Goal: Information Seeking & Learning: Get advice/opinions

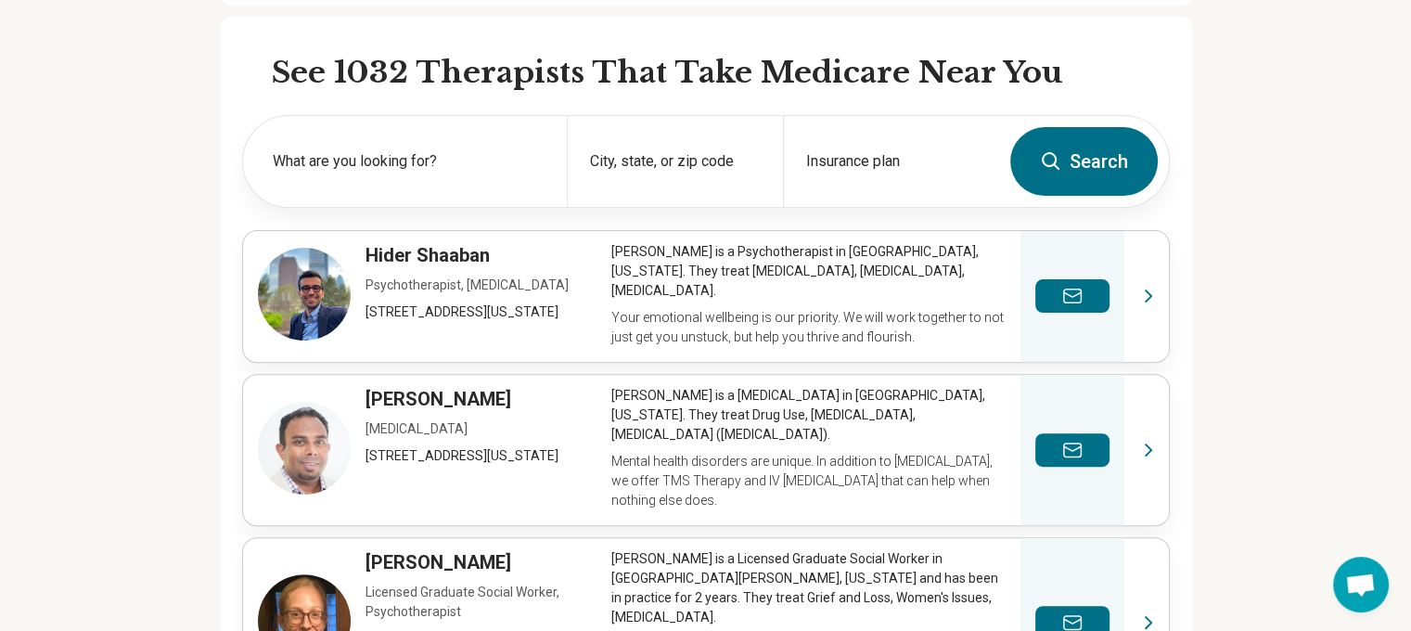
scroll to position [464, 0]
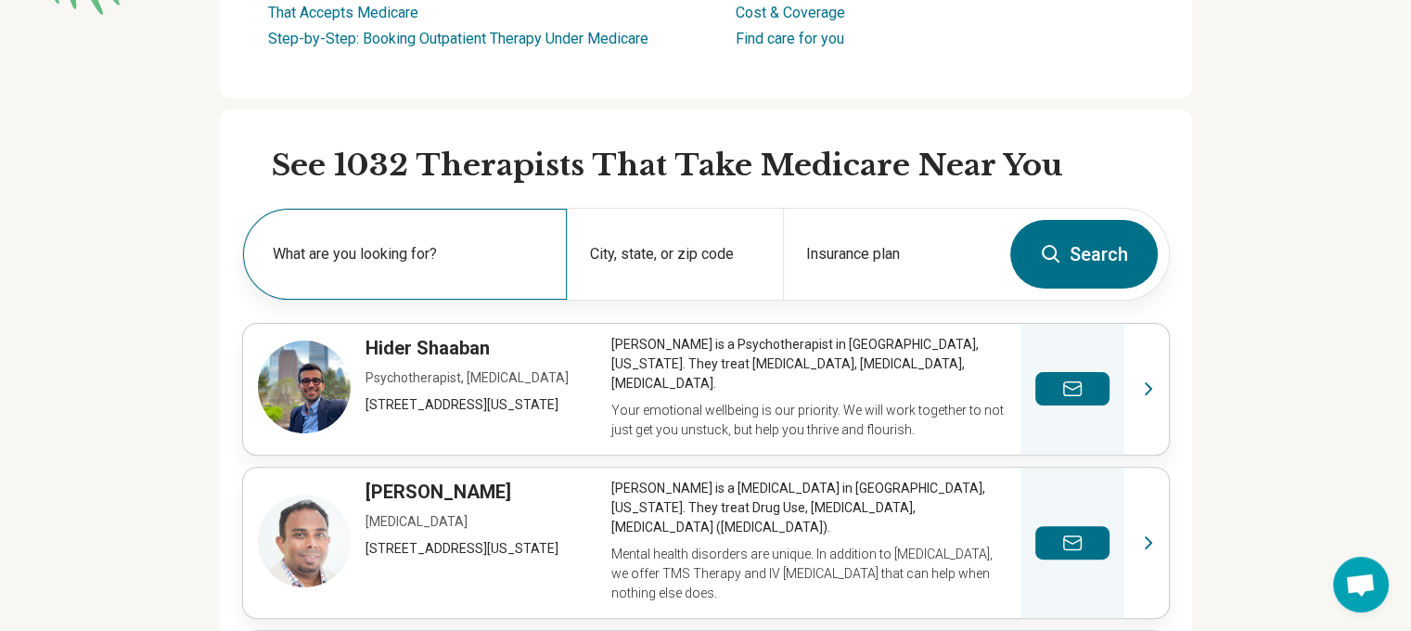
click at [428, 255] on label "What are you looking for?" at bounding box center [409, 254] width 272 height 22
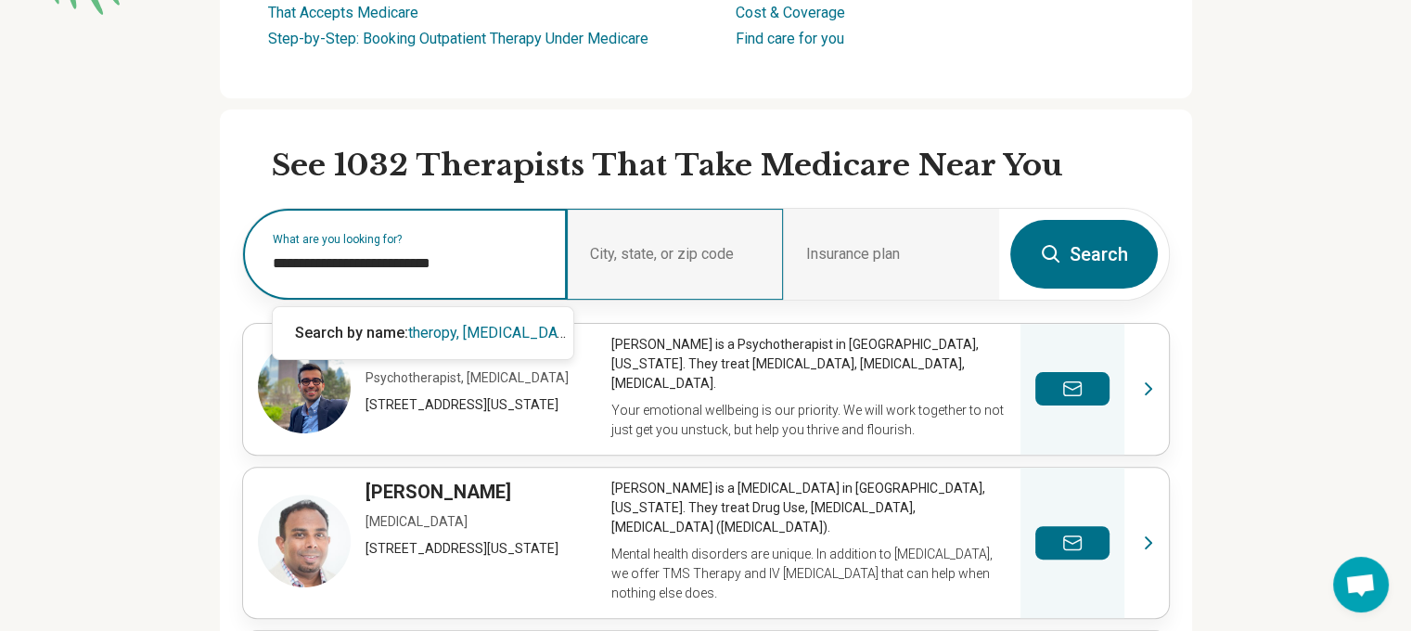
type input "**********"
click at [622, 252] on div "City, state, or zip code" at bounding box center [675, 254] width 216 height 91
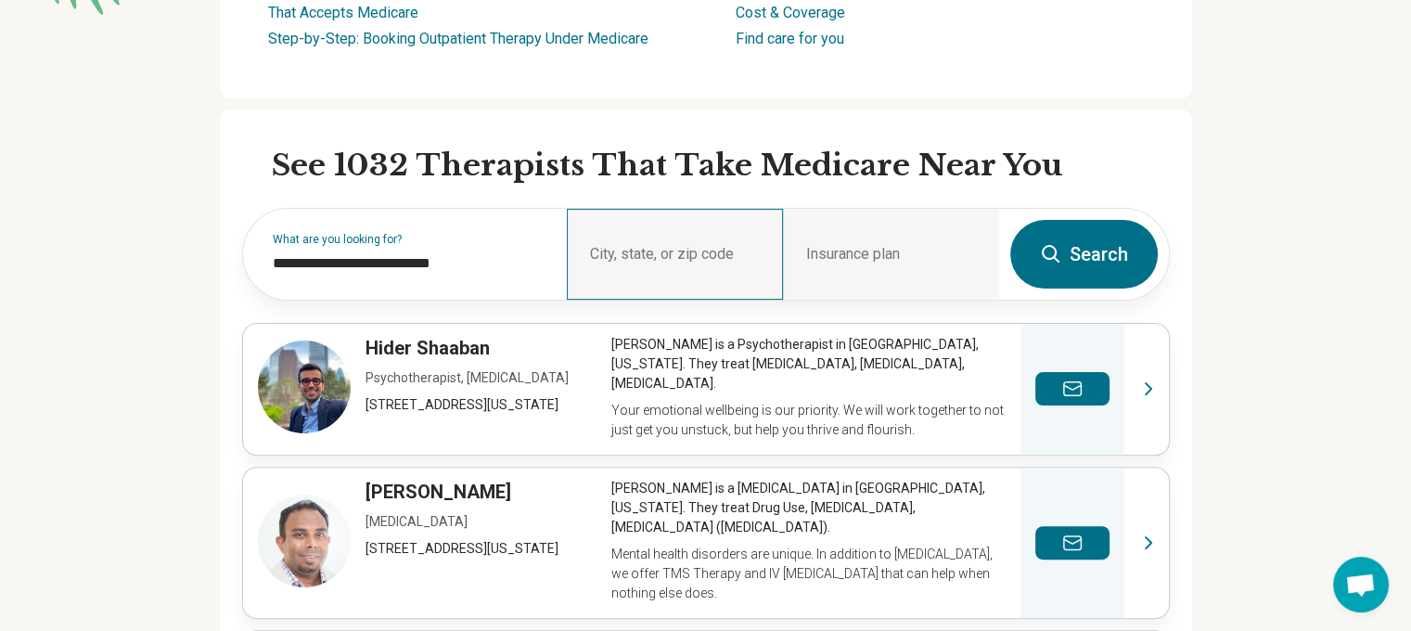
click at [664, 256] on div "City, state, or zip code" at bounding box center [675, 254] width 216 height 91
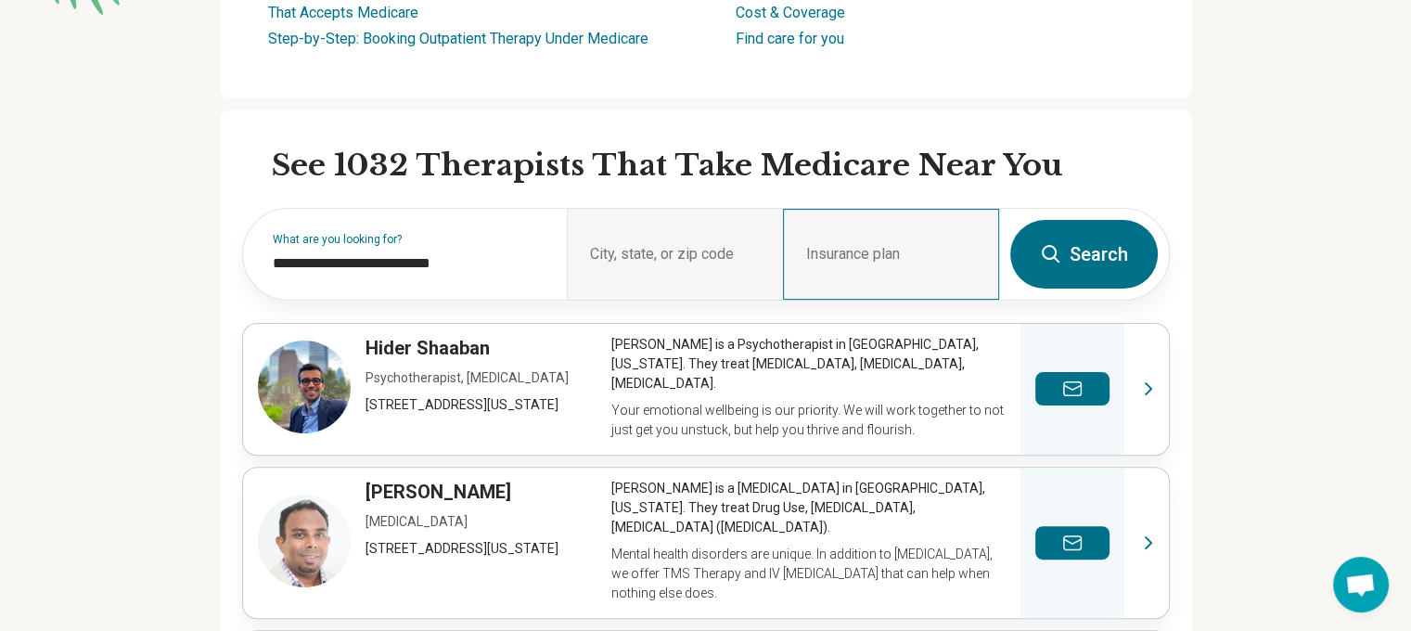
click at [865, 248] on div "Insurance plan" at bounding box center [891, 254] width 216 height 91
click at [1074, 248] on button "Search" at bounding box center [1084, 254] width 148 height 69
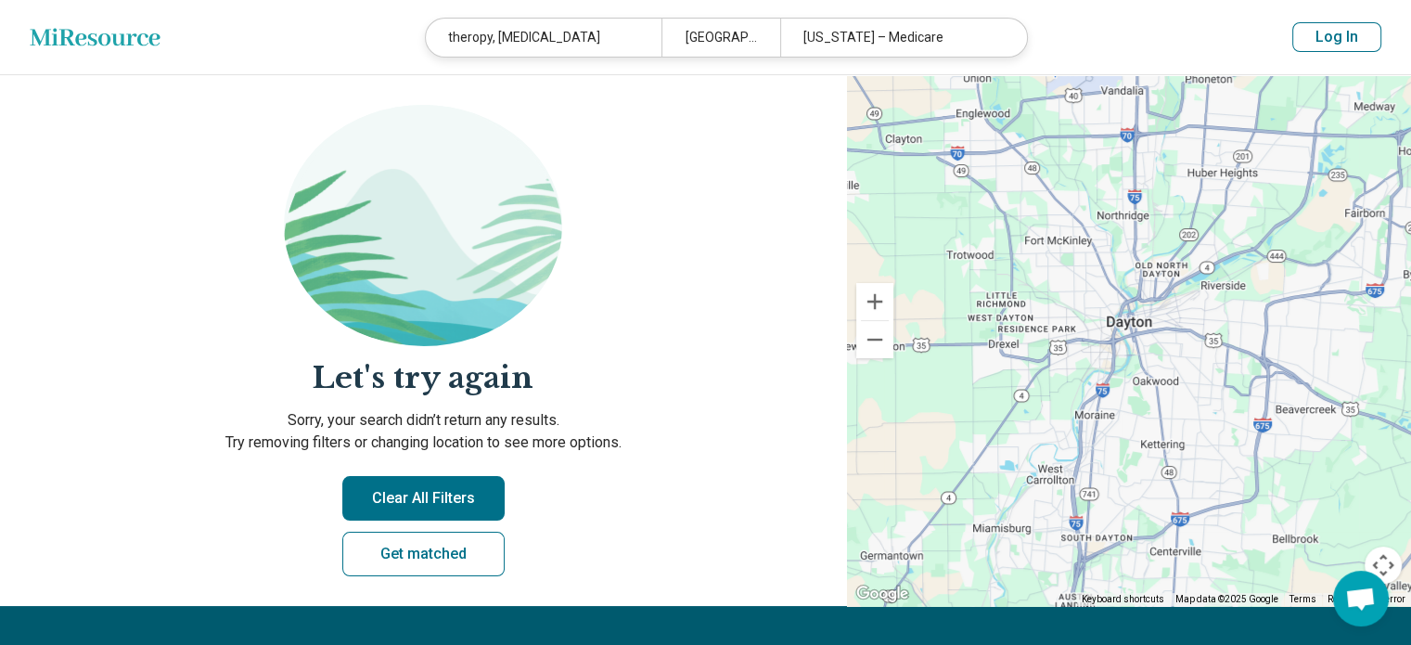
scroll to position [186, 0]
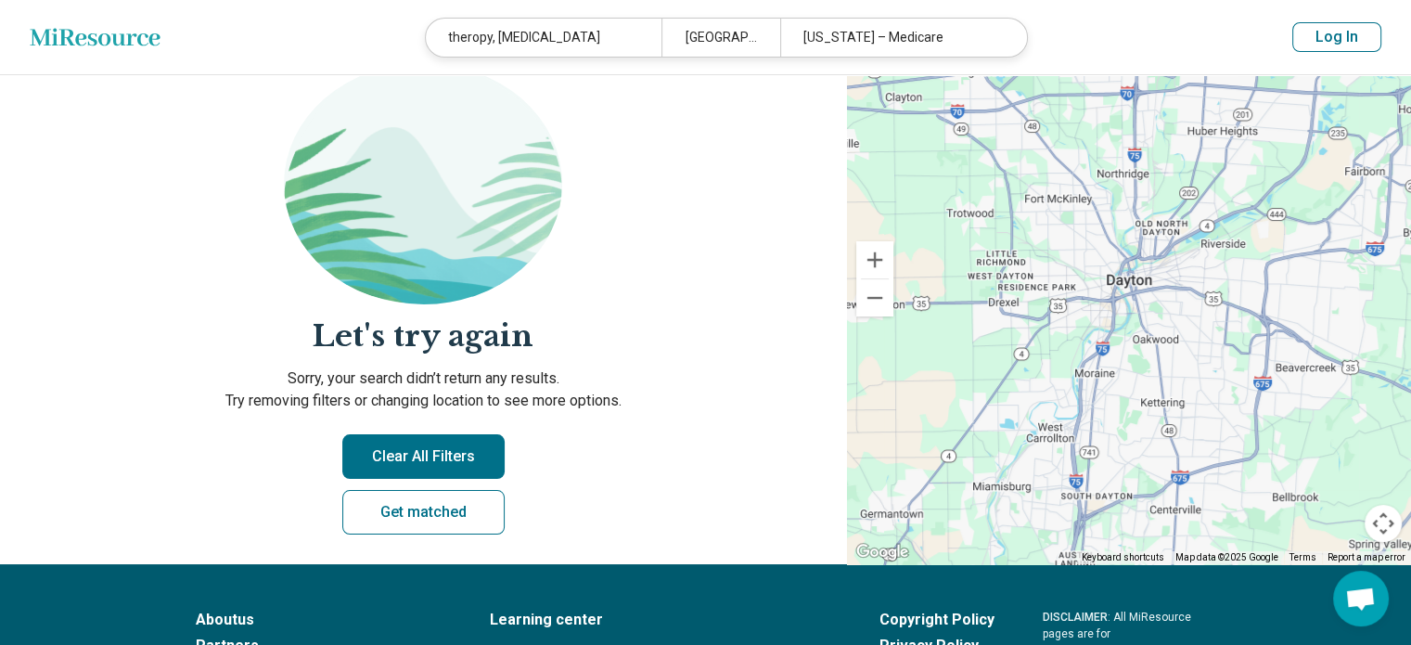
click at [463, 459] on button "Clear All Filters" at bounding box center [423, 456] width 162 height 45
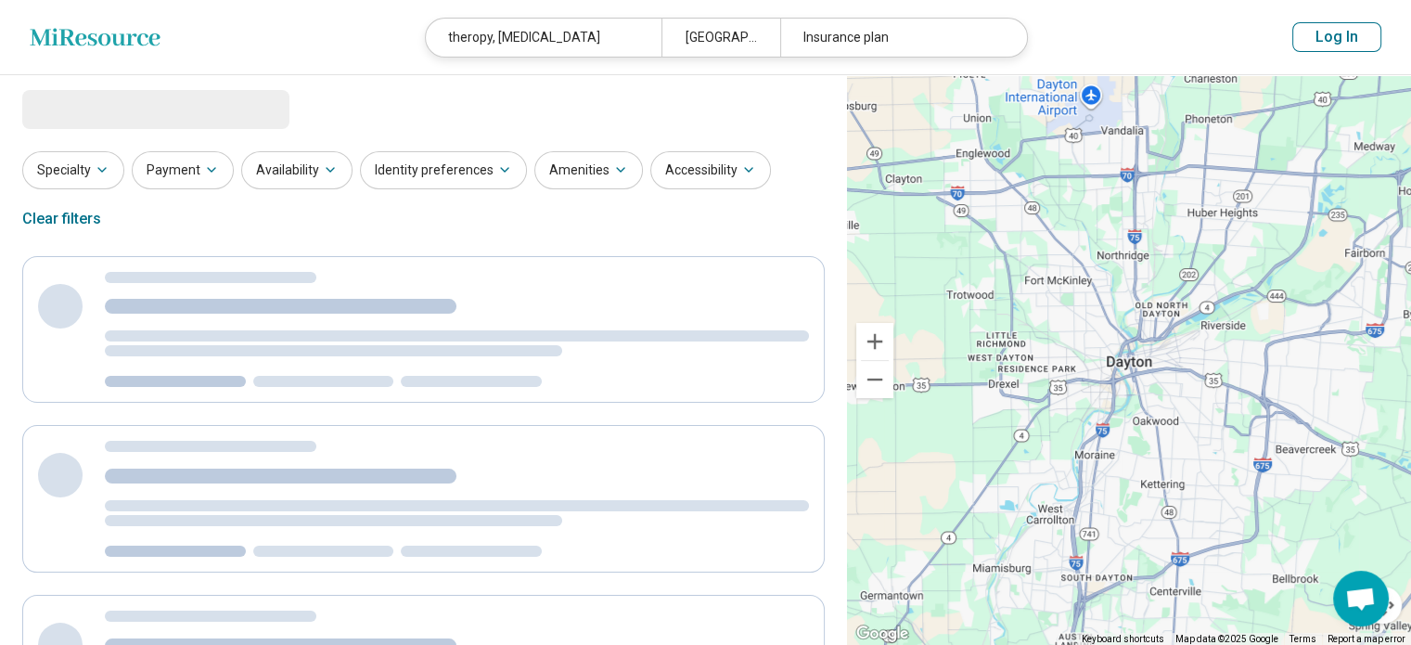
select select "***"
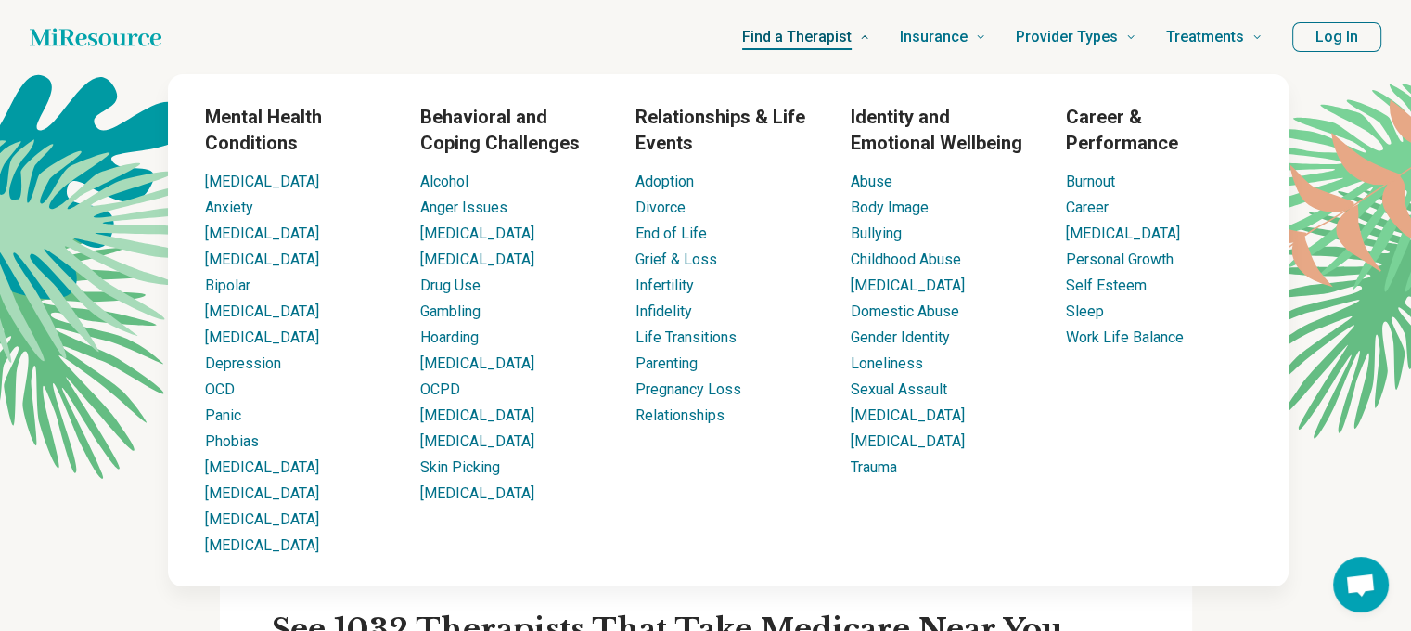
click at [814, 38] on span "Find a Therapist" at bounding box center [796, 37] width 109 height 26
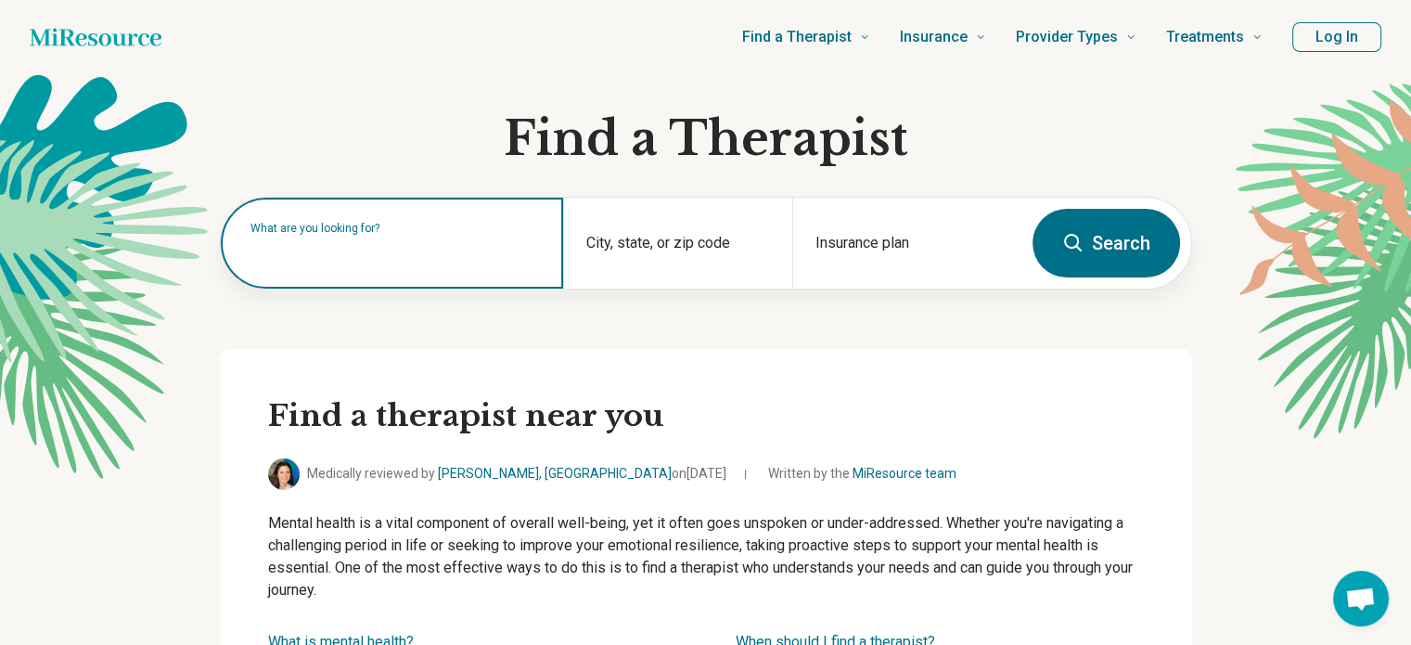
click at [522, 257] on input "text" at bounding box center [396, 252] width 291 height 22
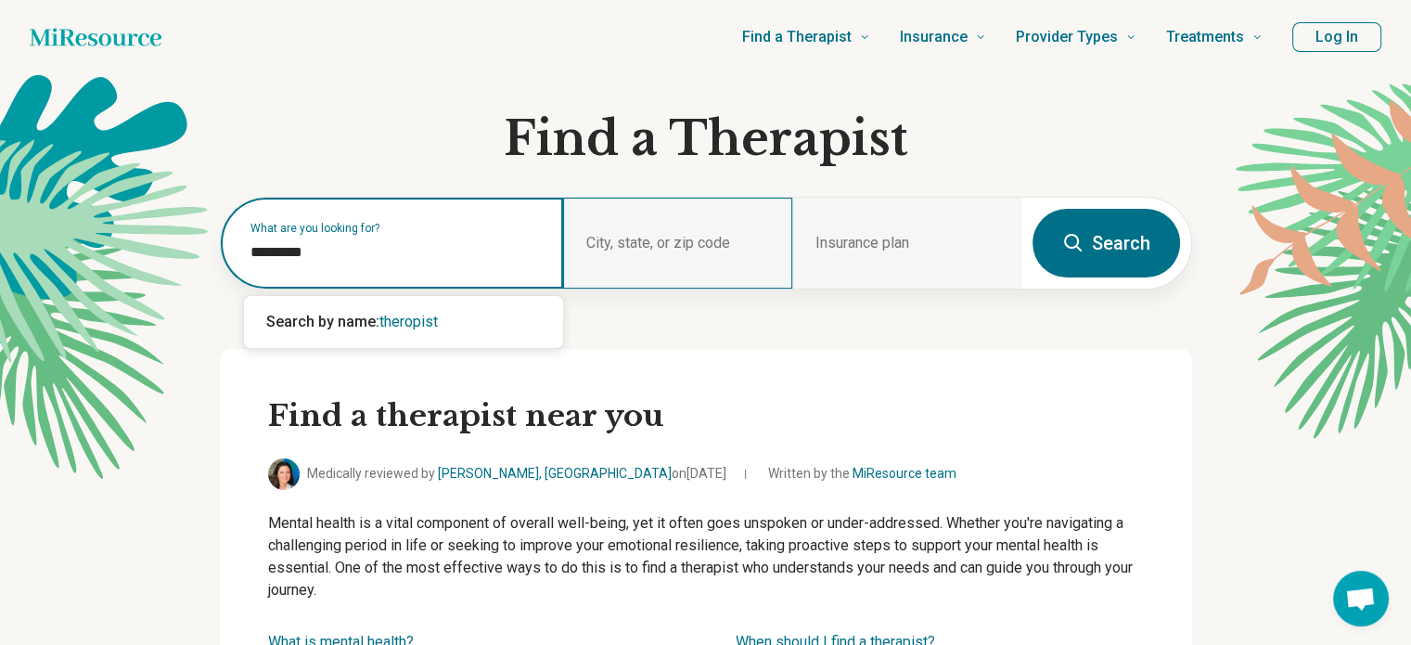
type input "*********"
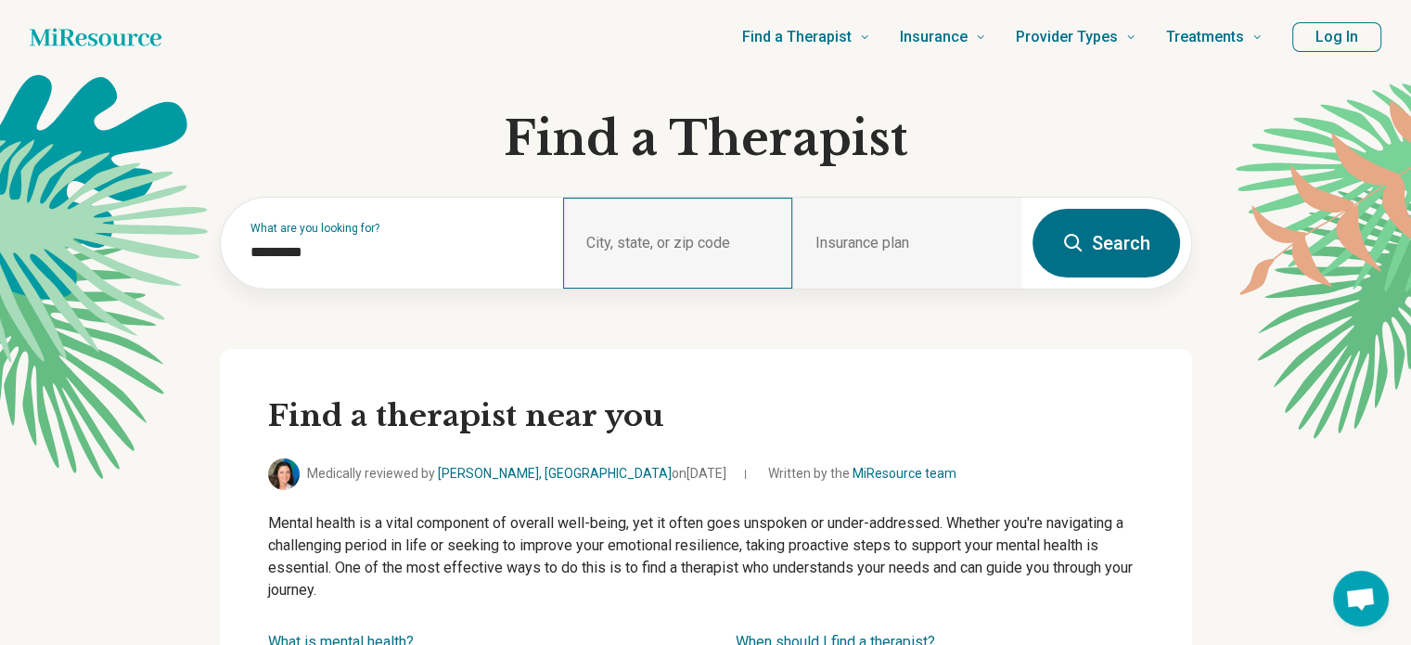
click at [688, 234] on div "City, state, or zip code" at bounding box center [677, 243] width 229 height 91
click at [1089, 233] on button "Search" at bounding box center [1107, 243] width 148 height 69
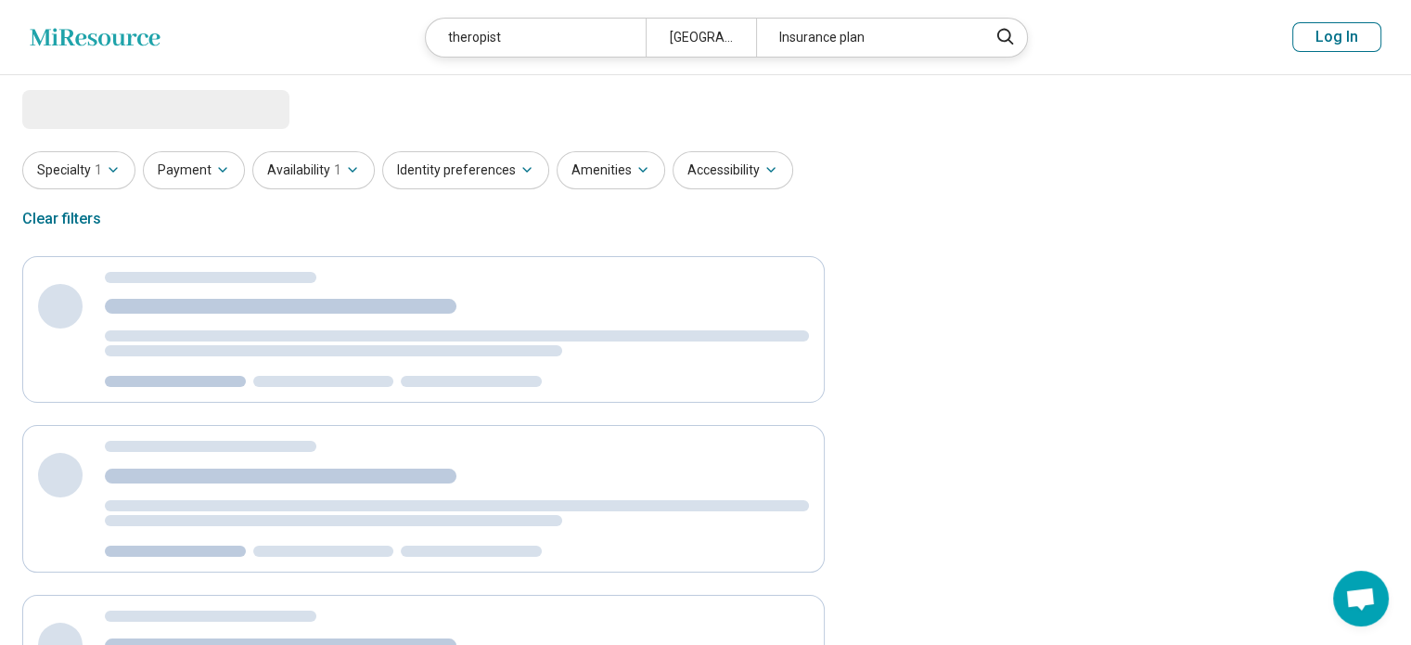
select select "***"
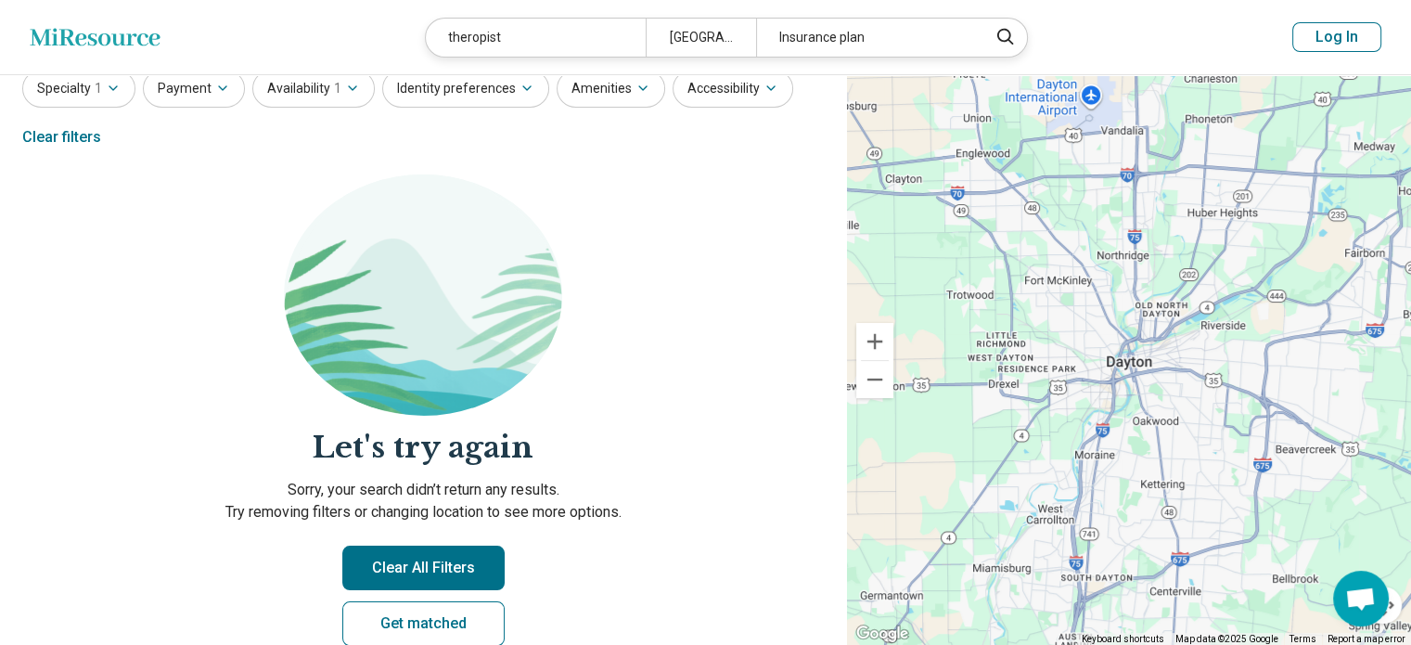
scroll to position [186, 0]
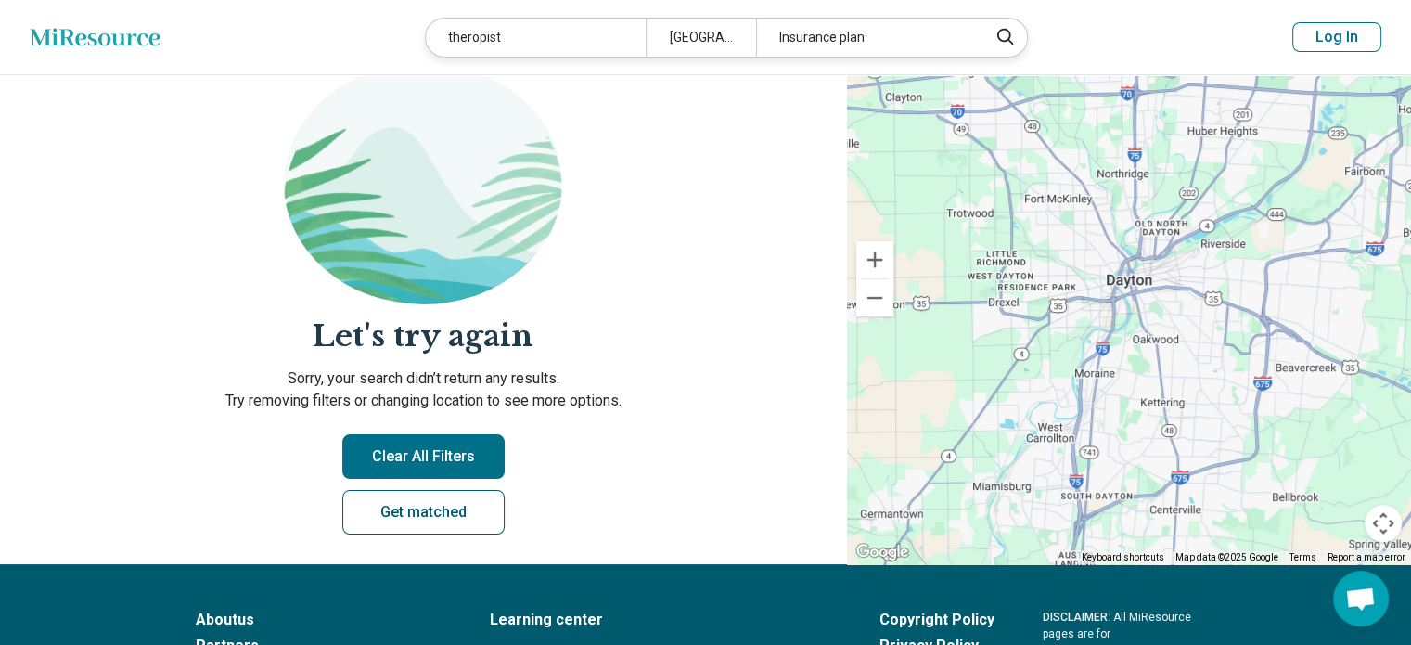
click at [449, 514] on link "Get matched" at bounding box center [423, 512] width 162 height 45
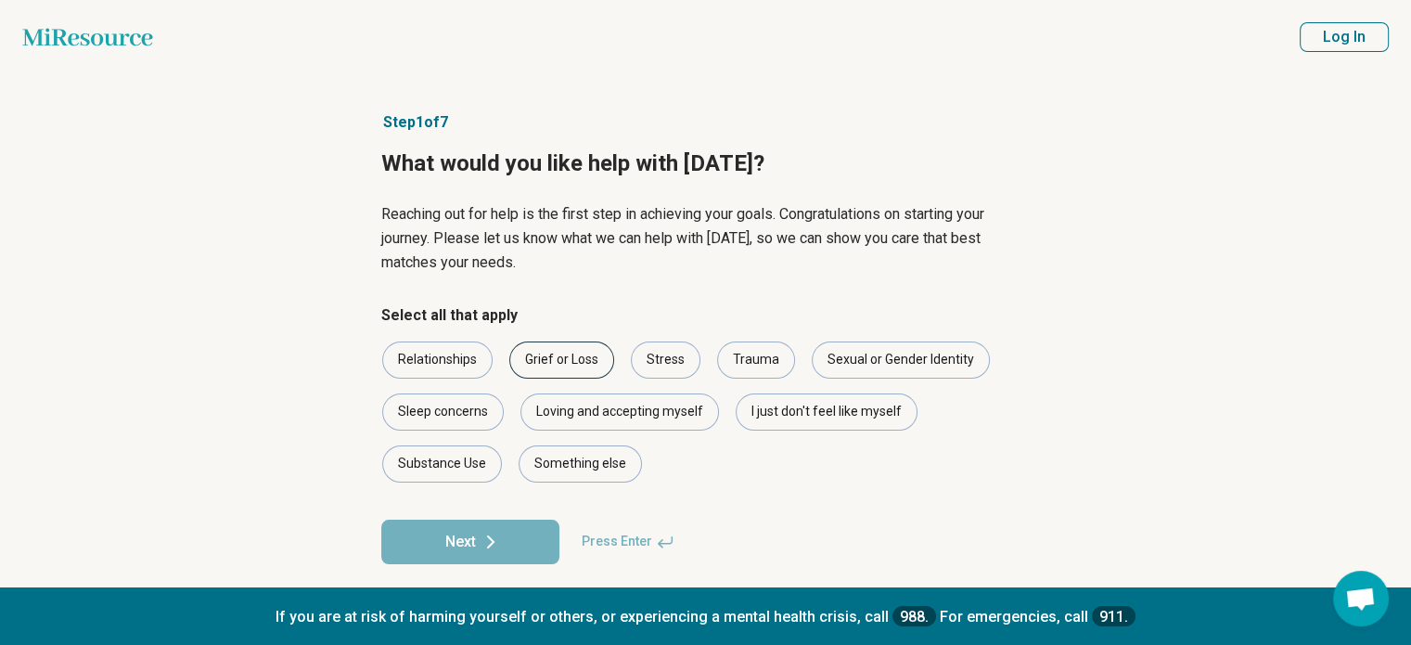
click at [557, 366] on div "Grief or Loss" at bounding box center [561, 359] width 105 height 37
click at [742, 359] on div "Trauma" at bounding box center [756, 359] width 78 height 37
click at [671, 358] on div "Stress" at bounding box center [666, 359] width 70 height 37
click at [432, 363] on div "Relationships" at bounding box center [437, 359] width 110 height 37
click at [512, 546] on button "Next" at bounding box center [470, 542] width 178 height 45
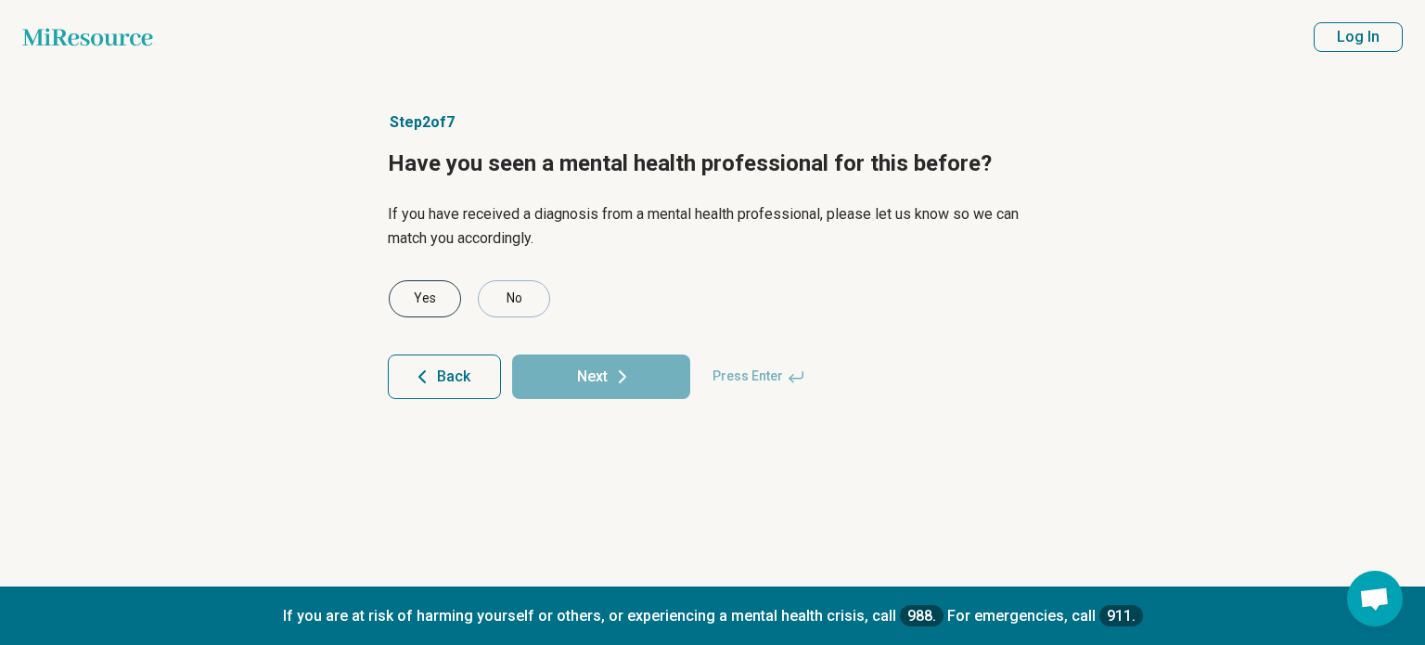
click at [433, 288] on div "Yes" at bounding box center [425, 298] width 72 height 37
click at [601, 366] on button "Next" at bounding box center [601, 376] width 178 height 45
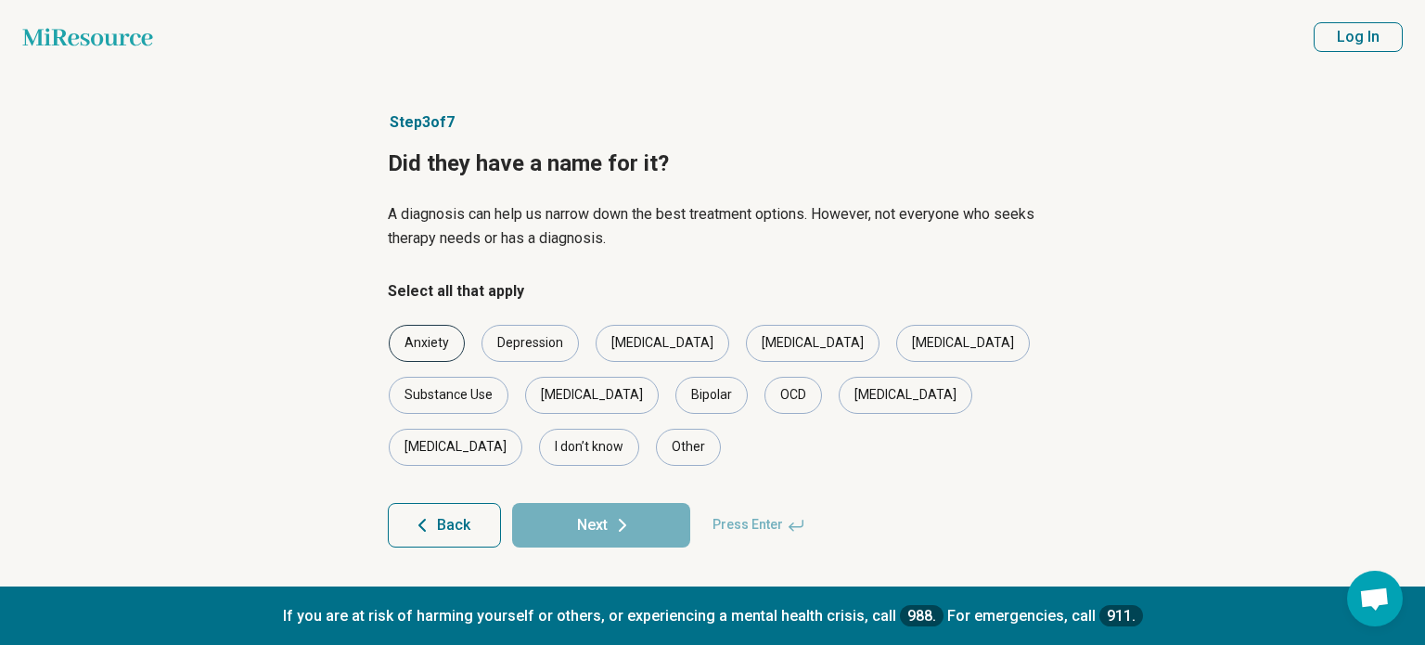
click at [416, 339] on div "Anxiety" at bounding box center [427, 343] width 76 height 37
click at [533, 334] on div "Depression" at bounding box center [530, 343] width 97 height 37
click at [753, 346] on div "[MEDICAL_DATA]" at bounding box center [813, 343] width 134 height 37
click at [522, 429] on div "[MEDICAL_DATA]" at bounding box center [456, 447] width 134 height 37
click at [638, 348] on div "[MEDICAL_DATA]" at bounding box center [663, 343] width 134 height 37
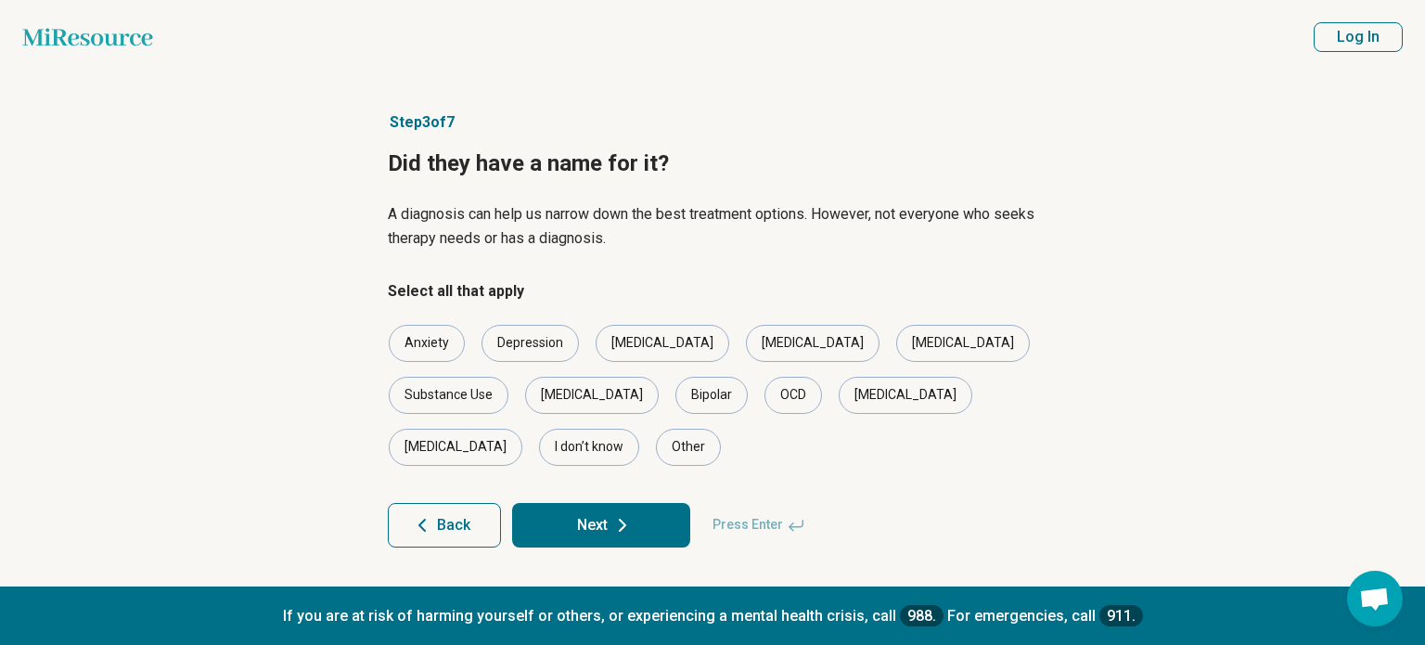
click at [640, 503] on button "Next" at bounding box center [601, 525] width 178 height 45
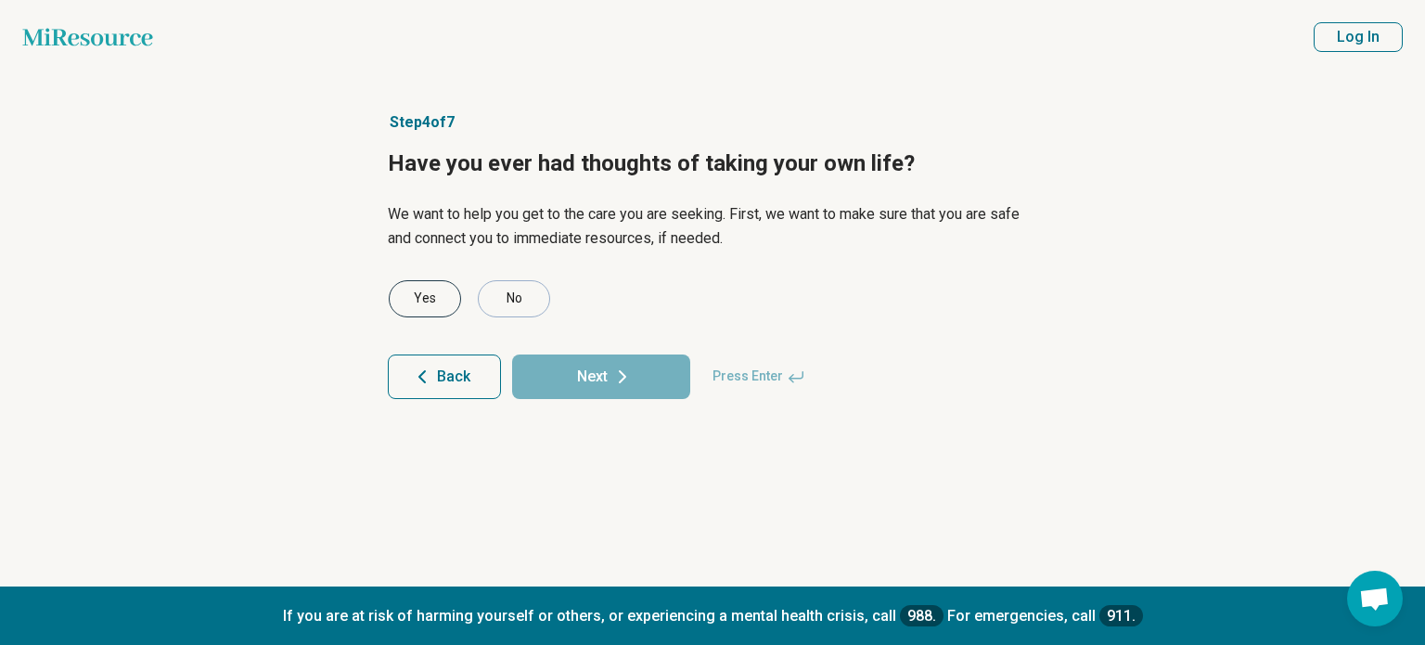
click at [418, 296] on div "Yes" at bounding box center [425, 298] width 72 height 37
click at [598, 374] on button "Next" at bounding box center [601, 376] width 178 height 45
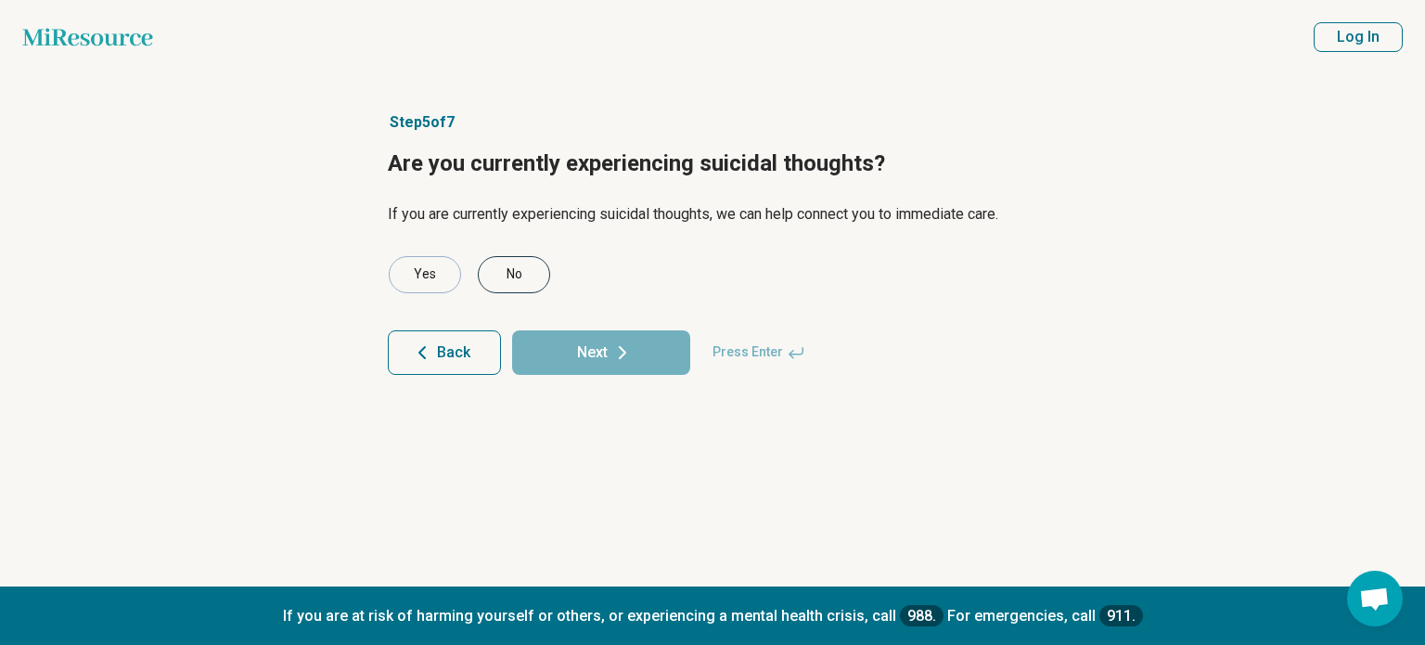
click at [512, 269] on div "No" at bounding box center [514, 274] width 72 height 37
click at [611, 345] on icon at bounding box center [622, 352] width 22 height 22
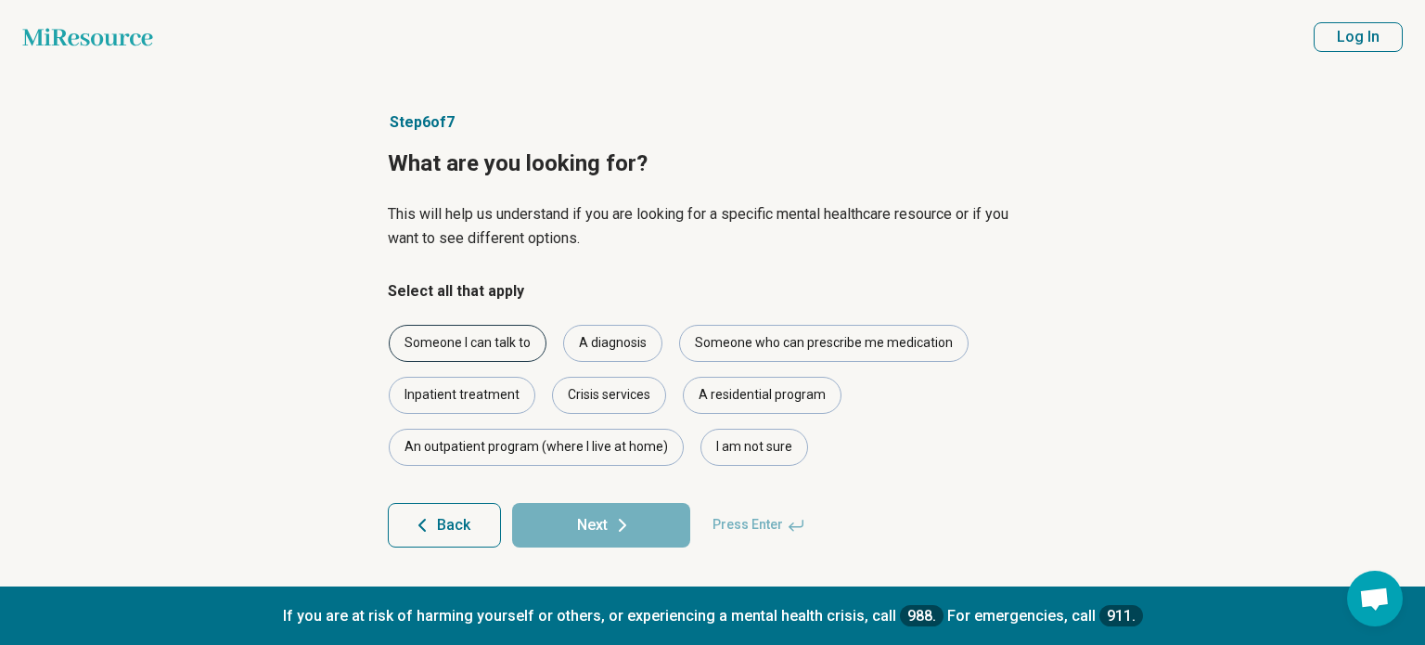
click at [456, 344] on div "Someone I can talk to" at bounding box center [468, 343] width 158 height 37
click at [603, 524] on button "Next" at bounding box center [601, 525] width 178 height 45
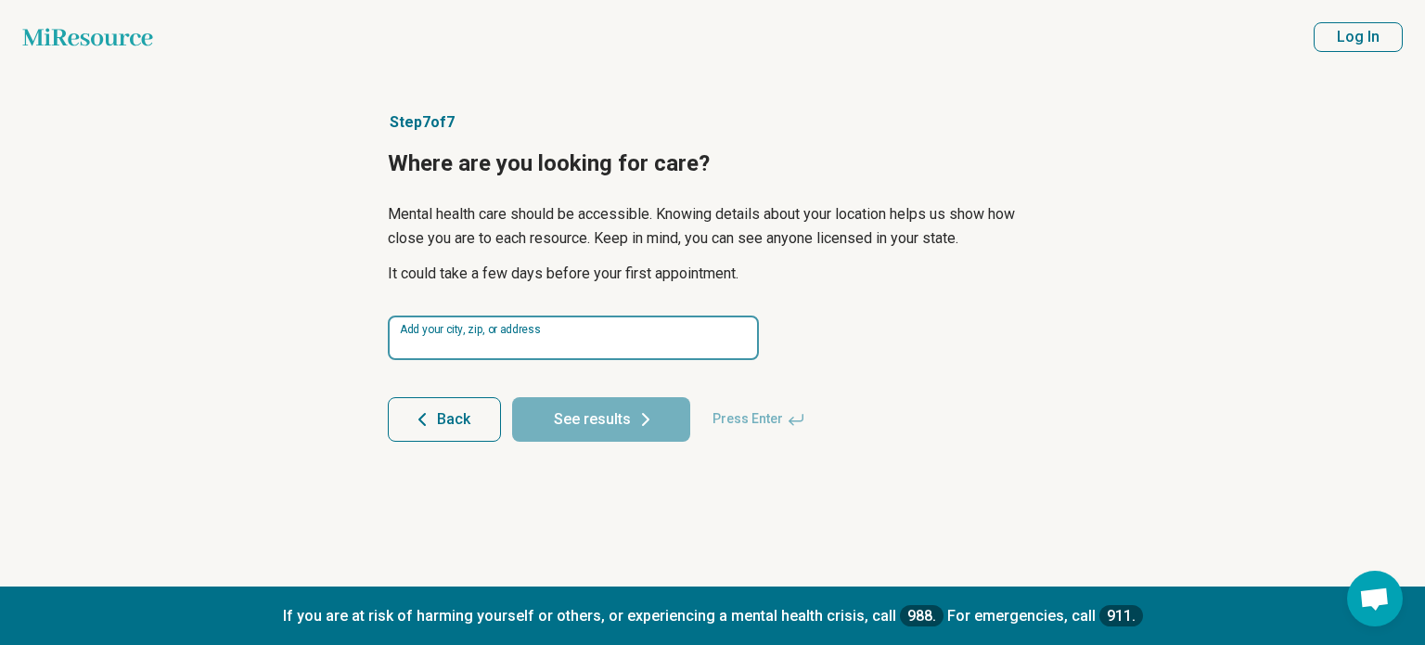
click at [496, 337] on input at bounding box center [573, 337] width 371 height 45
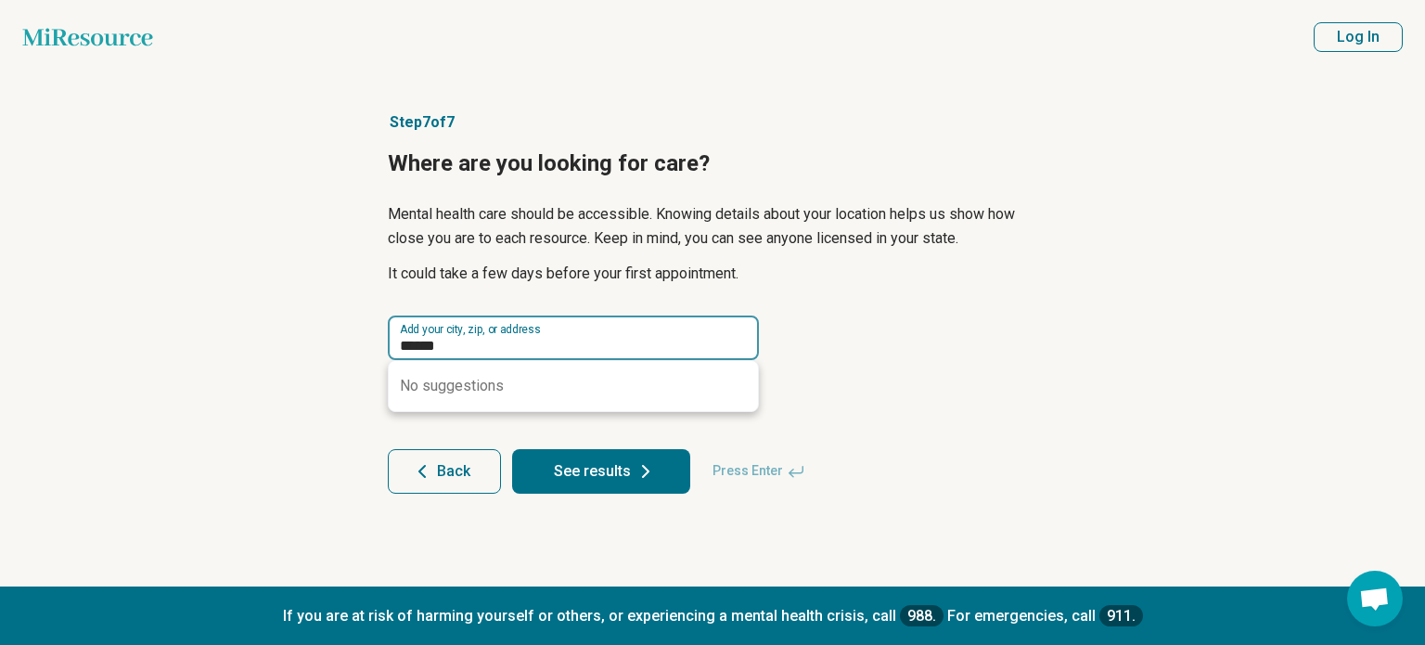
type input "******"
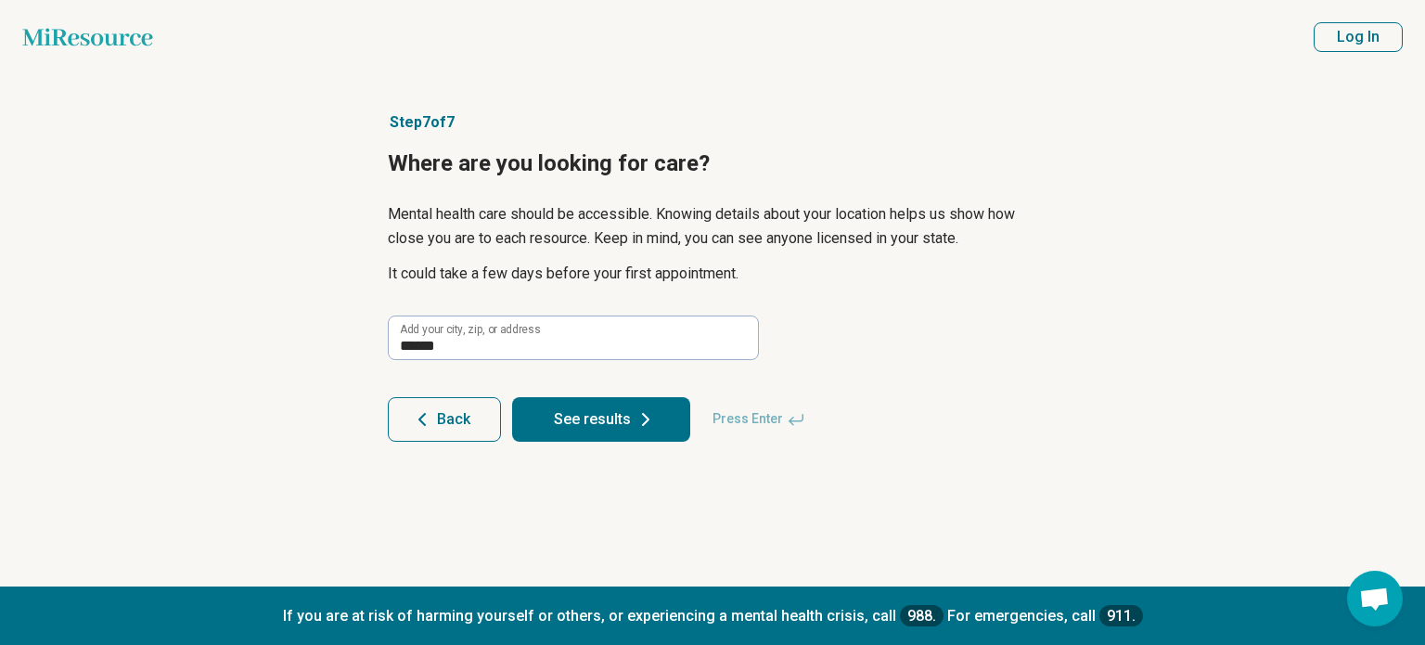
click at [611, 469] on article "Step 7 of 7 Where are you looking for care? Mental health care should be access…" at bounding box center [712, 330] width 709 height 512
click at [623, 420] on button "See results" at bounding box center [601, 419] width 178 height 45
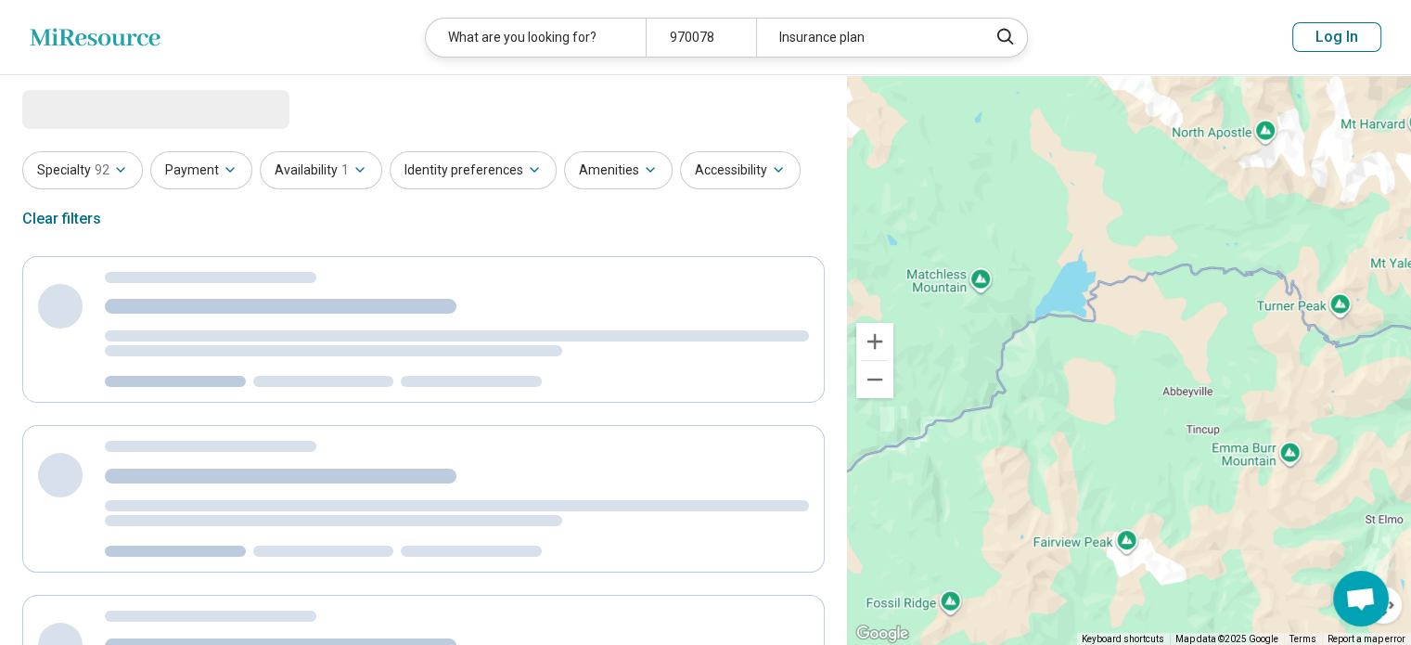
select select "***"
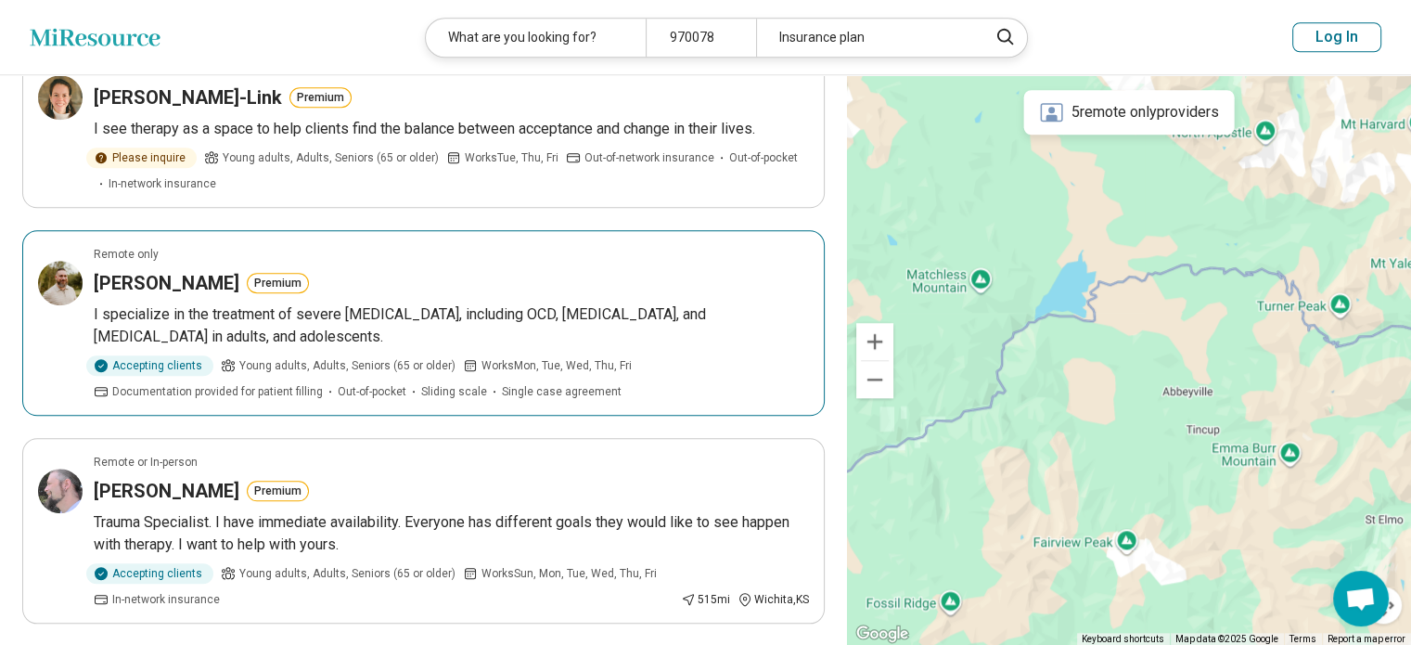
scroll to position [1763, 0]
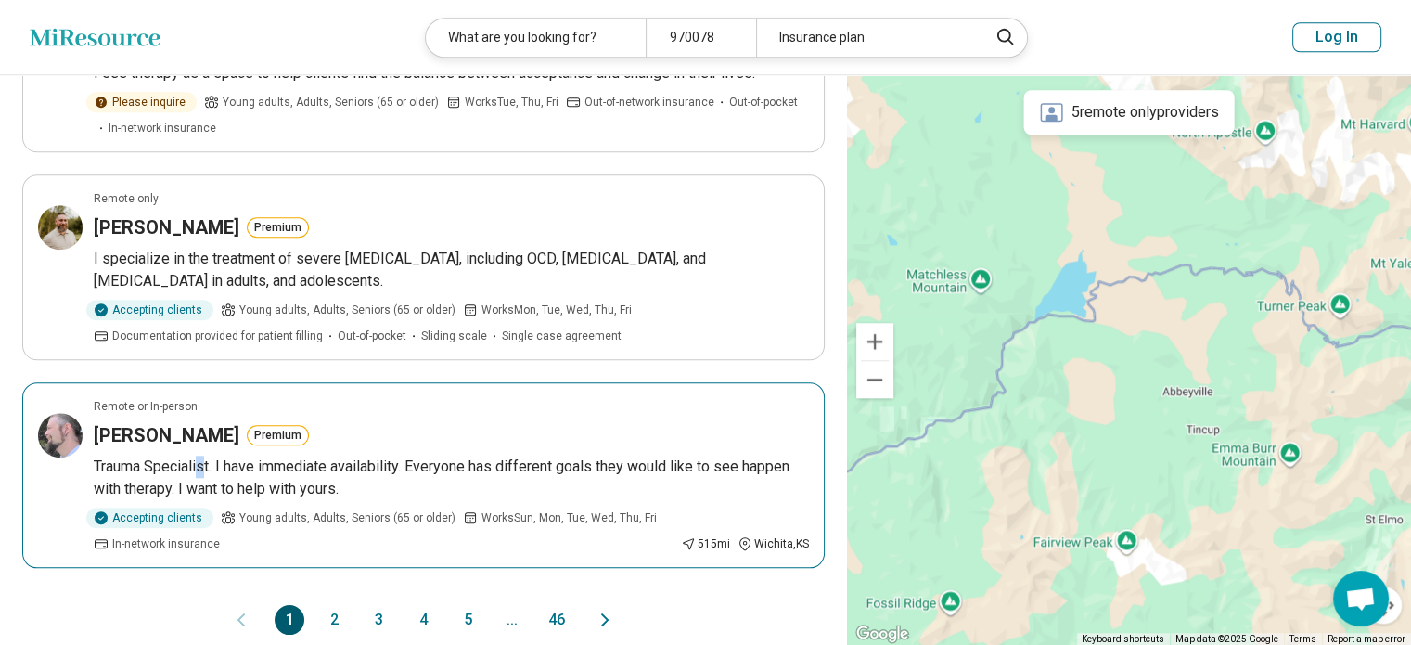
click at [200, 456] on p "Trauma Specialist. I have immediate availability. Everyone has different goals …" at bounding box center [451, 478] width 715 height 45
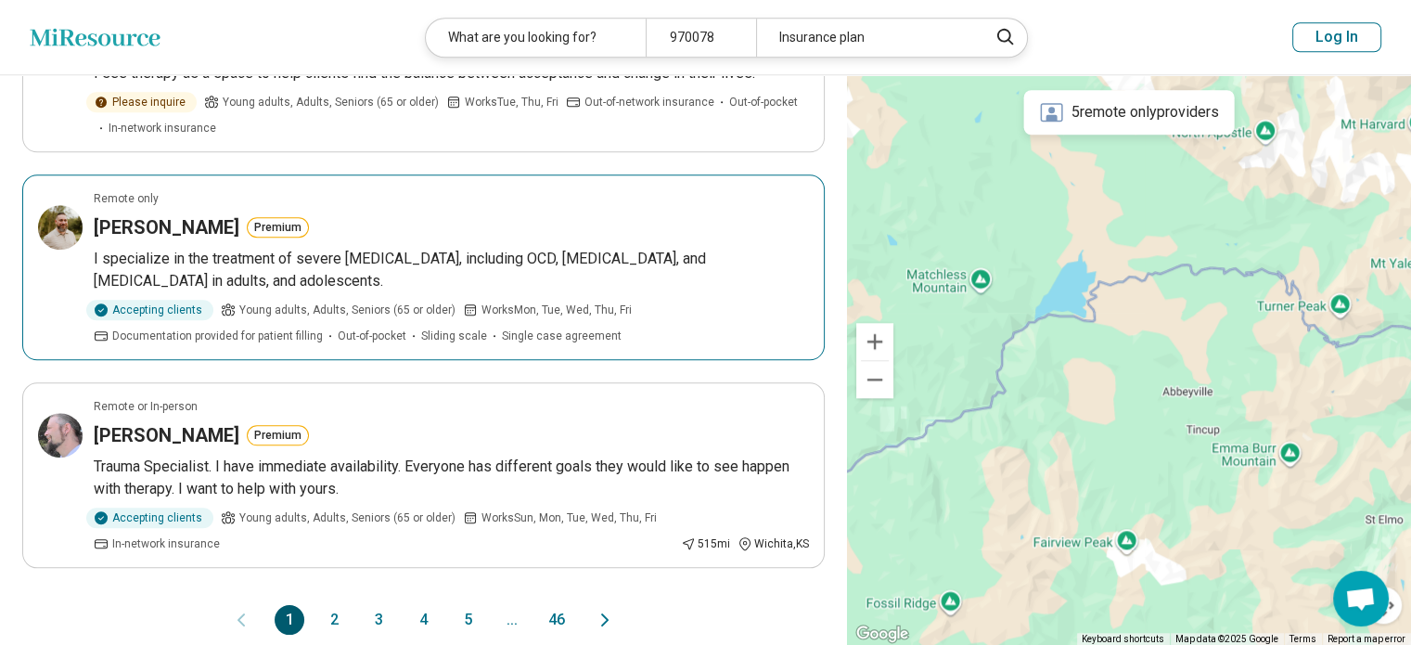
click at [691, 214] on div "[PERSON_NAME] Premium" at bounding box center [451, 227] width 715 height 26
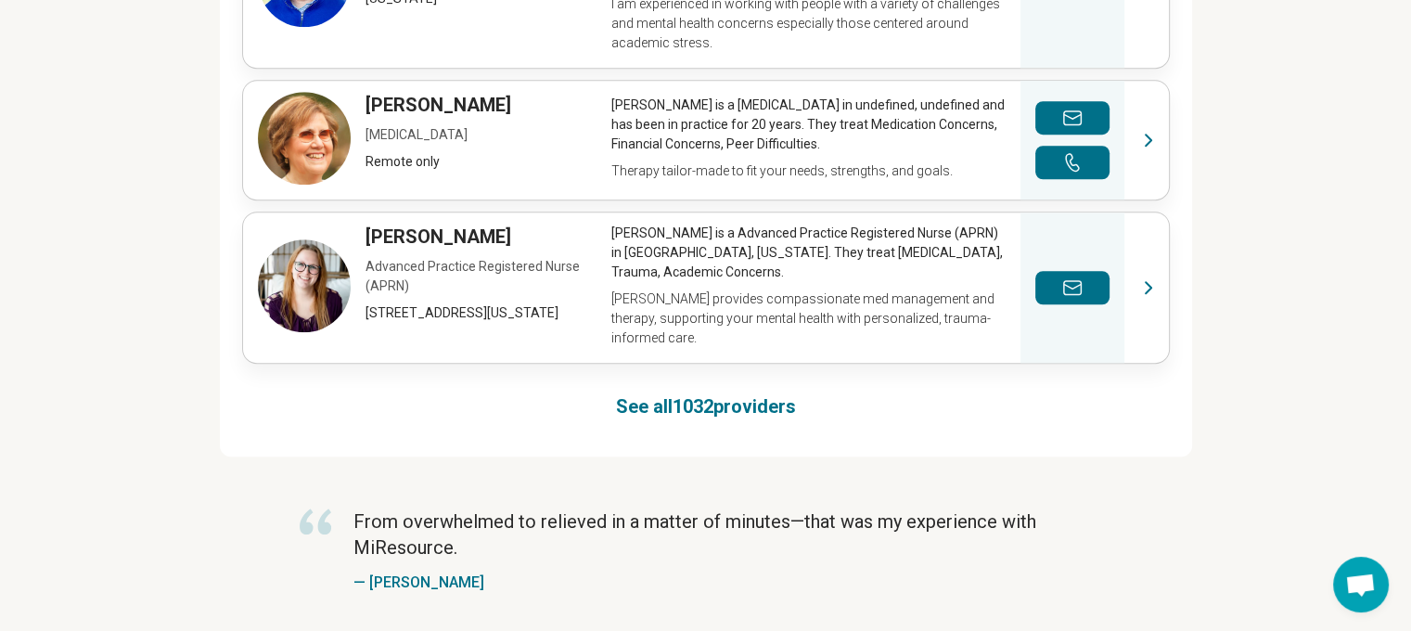
scroll to position [1392, 0]
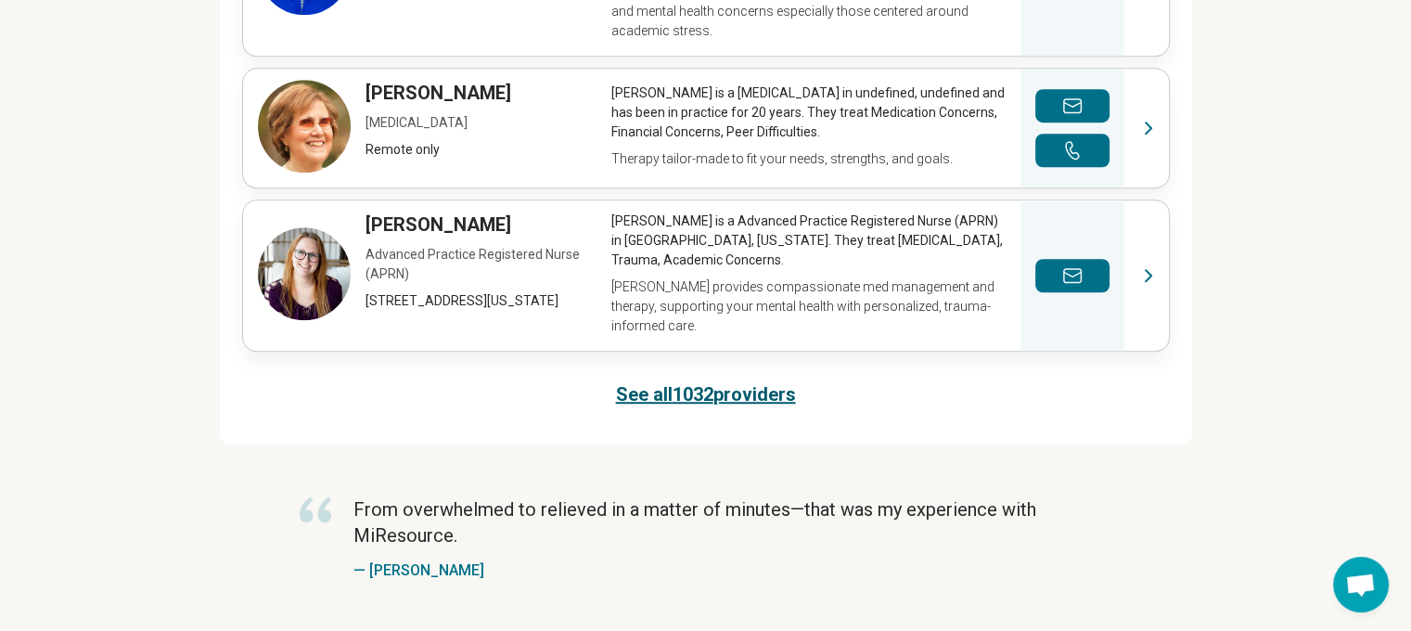
click at [678, 381] on link "See all 1032 providers" at bounding box center [706, 394] width 180 height 26
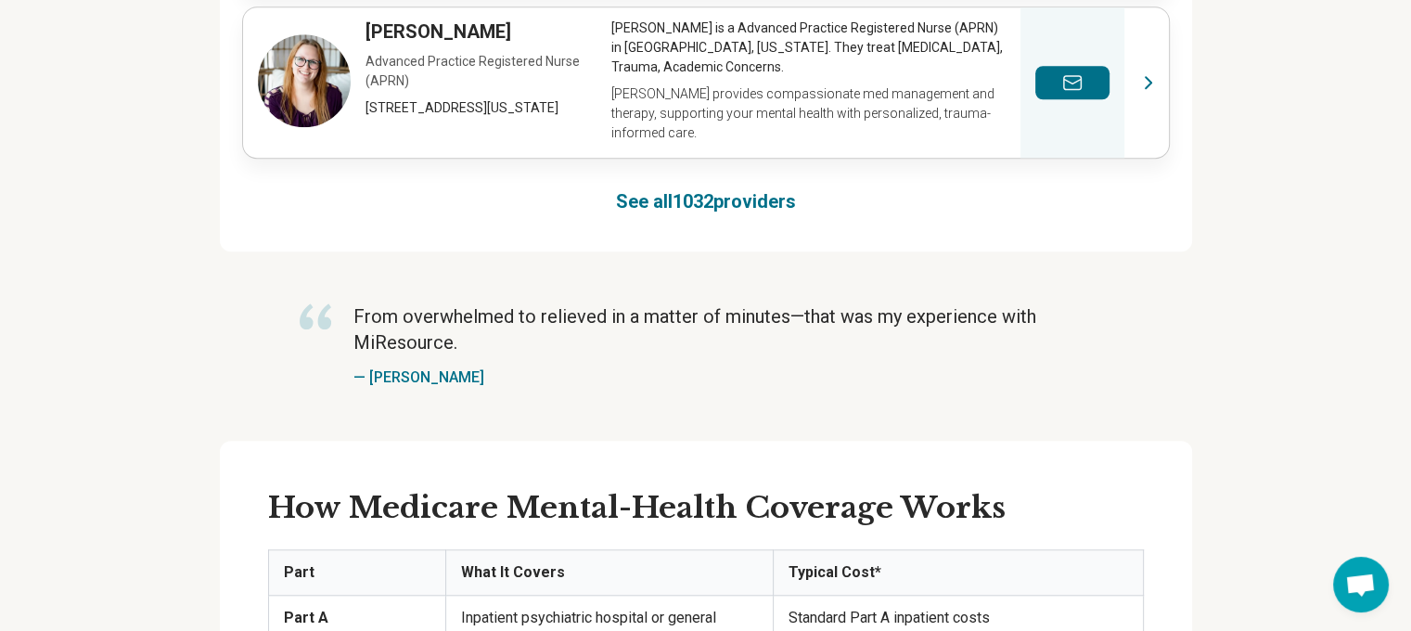
scroll to position [1446, 0]
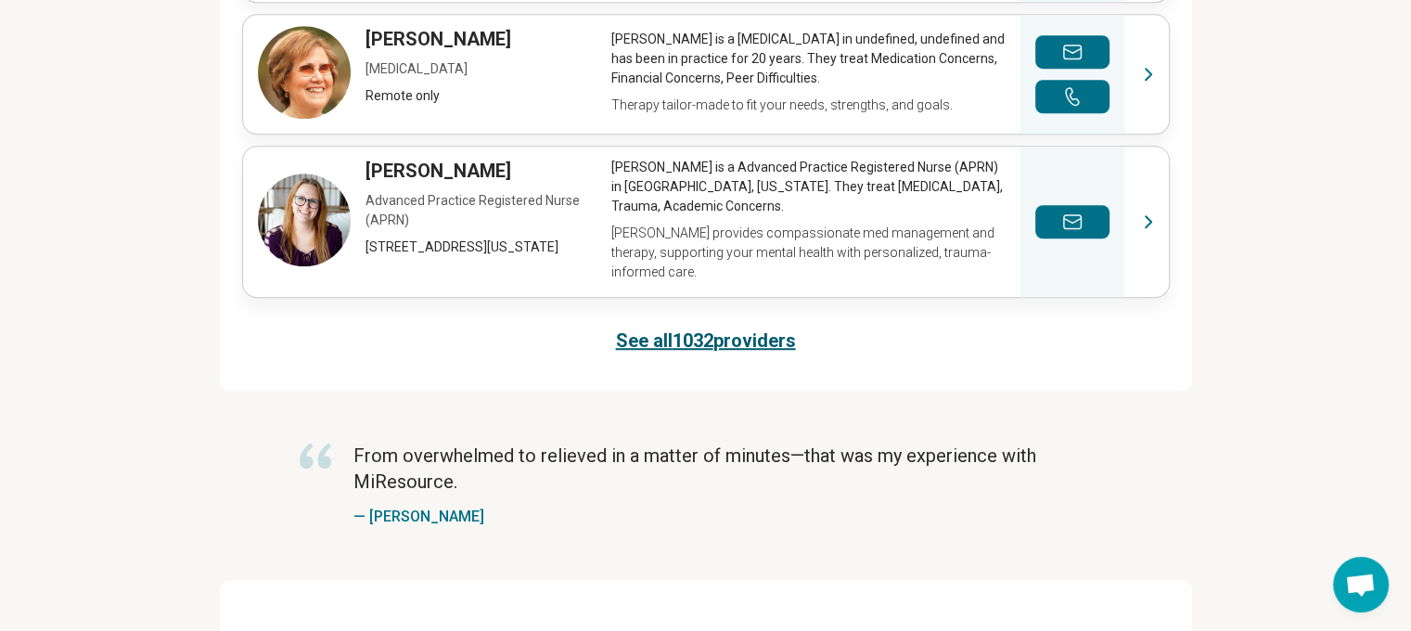
click at [701, 328] on link "See all 1032 providers" at bounding box center [706, 341] width 180 height 26
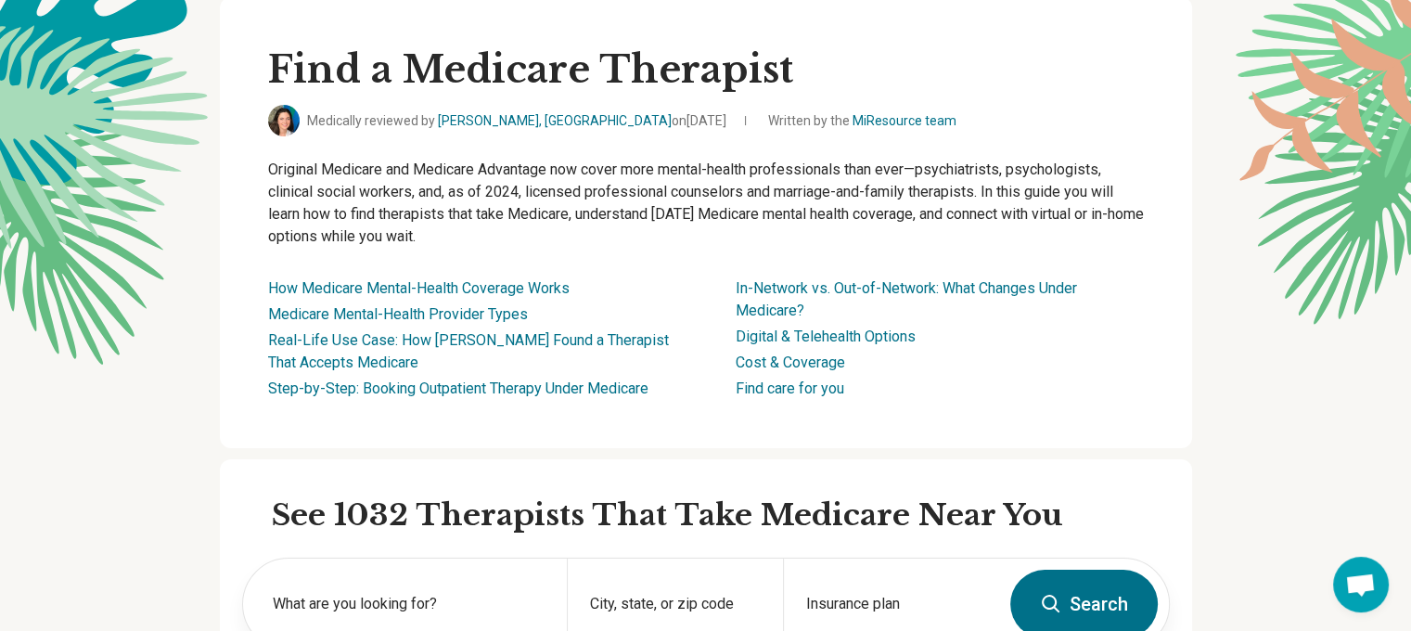
scroll to position [0, 0]
